Goal: Check status

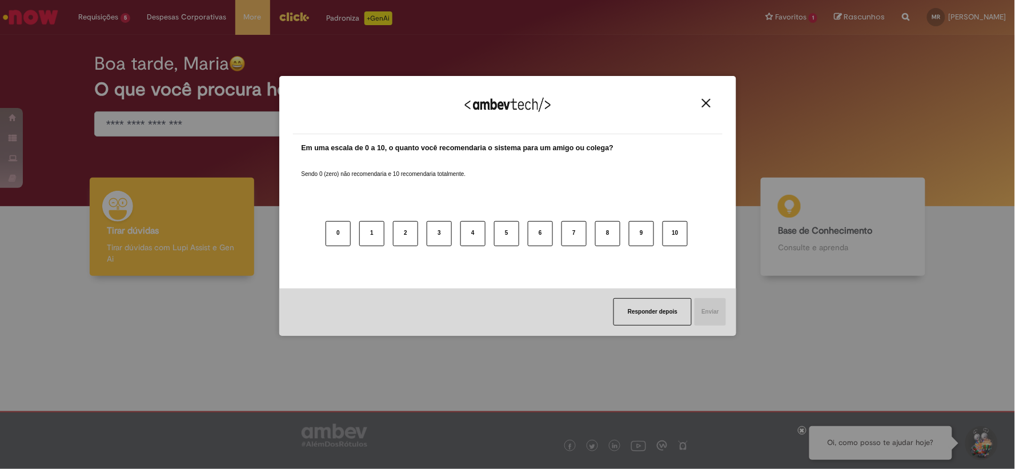
click at [707, 107] on img "Close" at bounding box center [706, 103] width 9 height 9
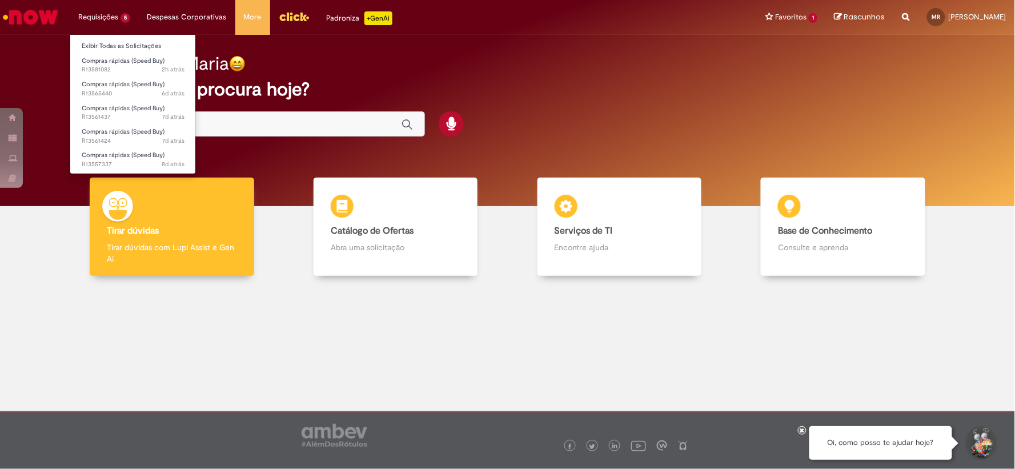
click at [92, 18] on li "Requisições 5 Exibir Todas as Solicitações Compras rápidas (Speed Buy) 2h atrás…" at bounding box center [104, 17] width 69 height 34
drag, startPoint x: 129, startPoint y: 42, endPoint x: 134, endPoint y: 53, distance: 11.8
click at [127, 42] on link "Exibir Todas as Solicitações" at bounding box center [133, 46] width 126 height 13
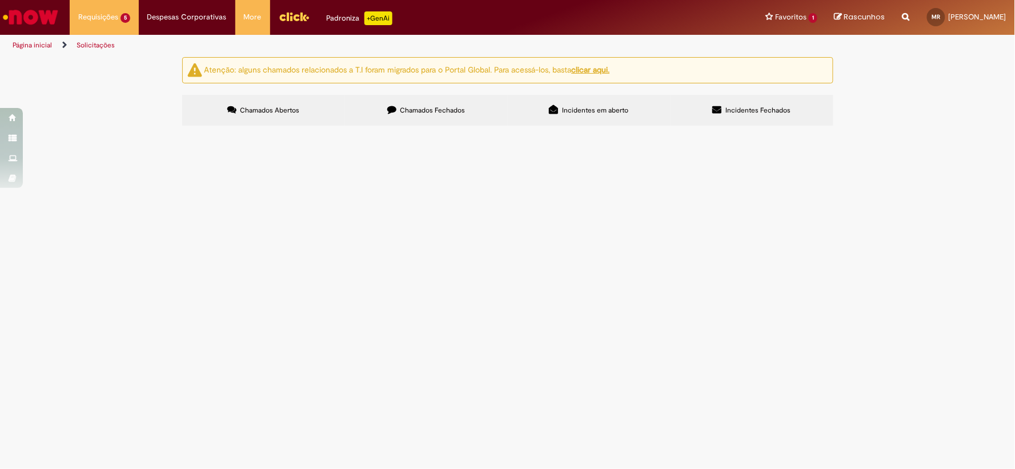
click at [0, 0] on td "Necessaries para evento de liderança" at bounding box center [0, 0] width 0 height 0
click at [0, 0] on span "Necessaries para evento de liderança" at bounding box center [0, 0] width 0 height 0
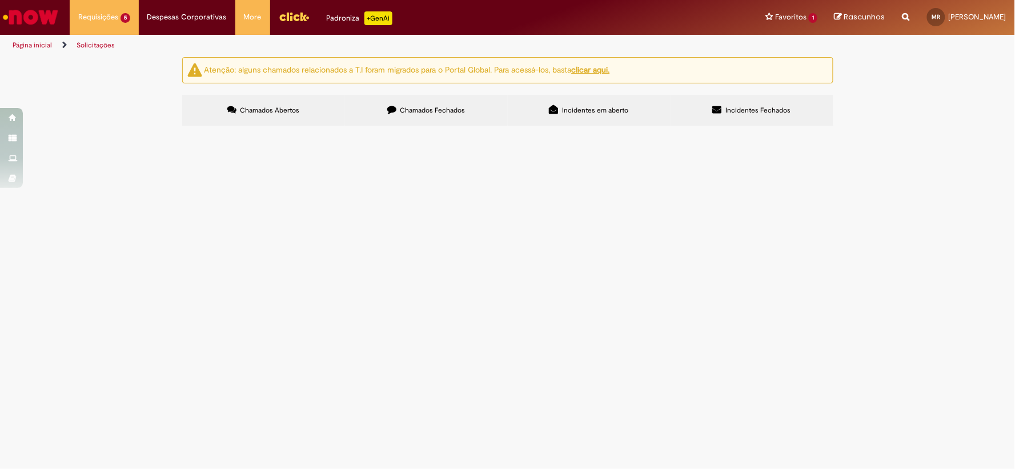
click at [0, 0] on span "Ecobag evento de liderança" at bounding box center [0, 0] width 0 height 0
